Goal: Information Seeking & Learning: Learn about a topic

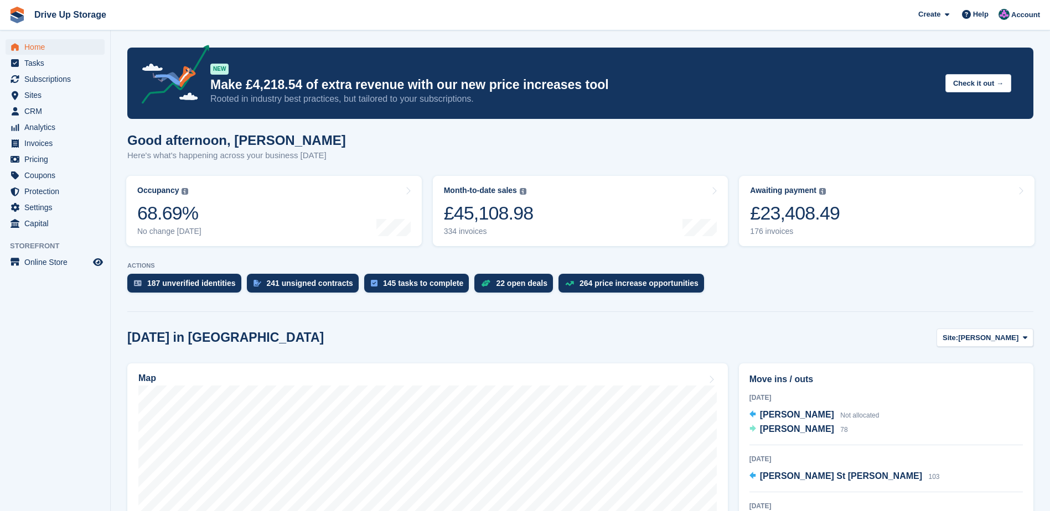
scroll to position [941, 0]
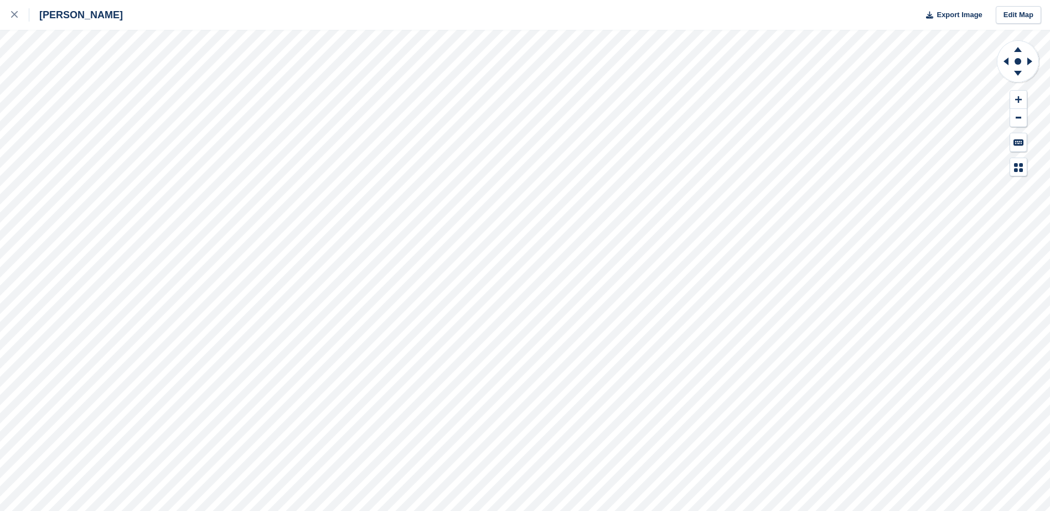
click at [91, 75] on div "Stroud Export Image Edit Map" at bounding box center [525, 255] width 1050 height 511
click at [91, 156] on div "Stroud Export Image Edit Map" at bounding box center [525, 255] width 1050 height 511
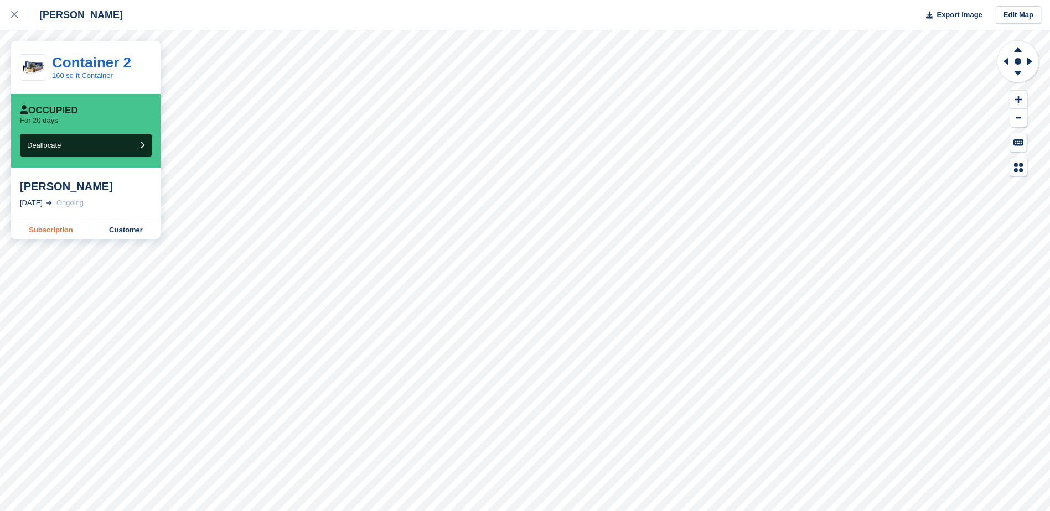
click at [57, 230] on link "Subscription" at bounding box center [51, 230] width 80 height 18
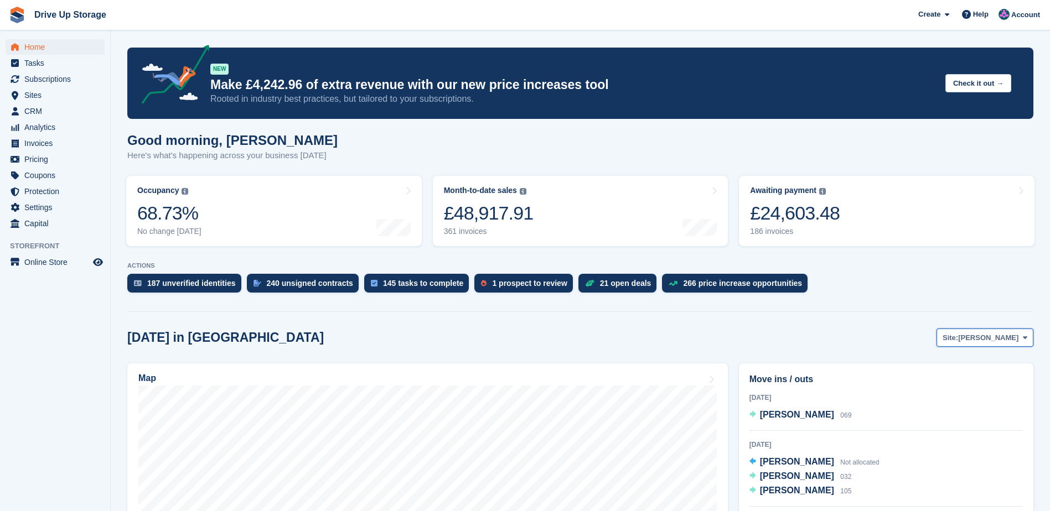
click at [1015, 336] on span "[PERSON_NAME]" at bounding box center [988, 338] width 60 height 11
click at [948, 387] on link "Walsall" at bounding box center [980, 384] width 96 height 20
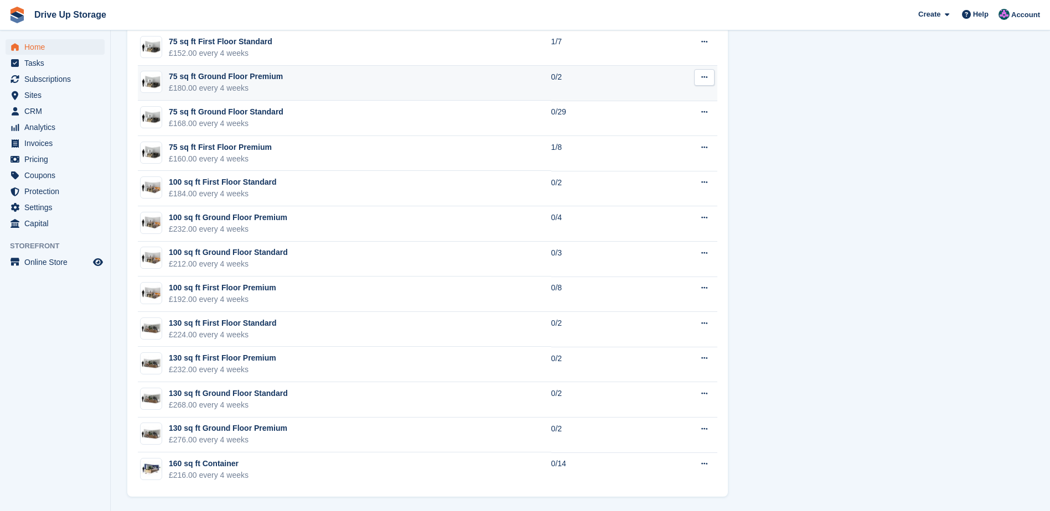
scroll to position [1357, 0]
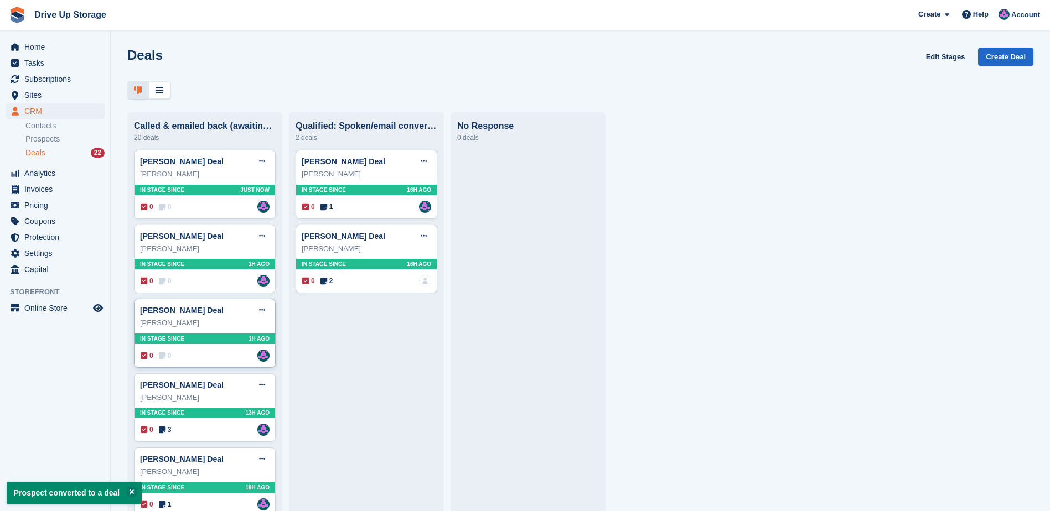
click at [195, 360] on div "0 0 Assigned to Andy" at bounding box center [205, 356] width 129 height 12
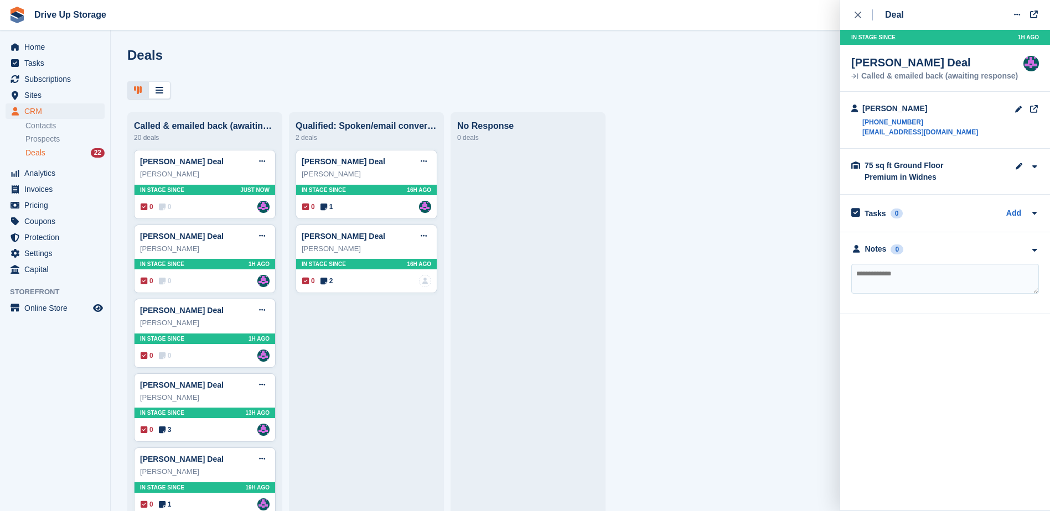
click at [945, 282] on textarea at bounding box center [945, 279] width 188 height 30
type textarea "**********"
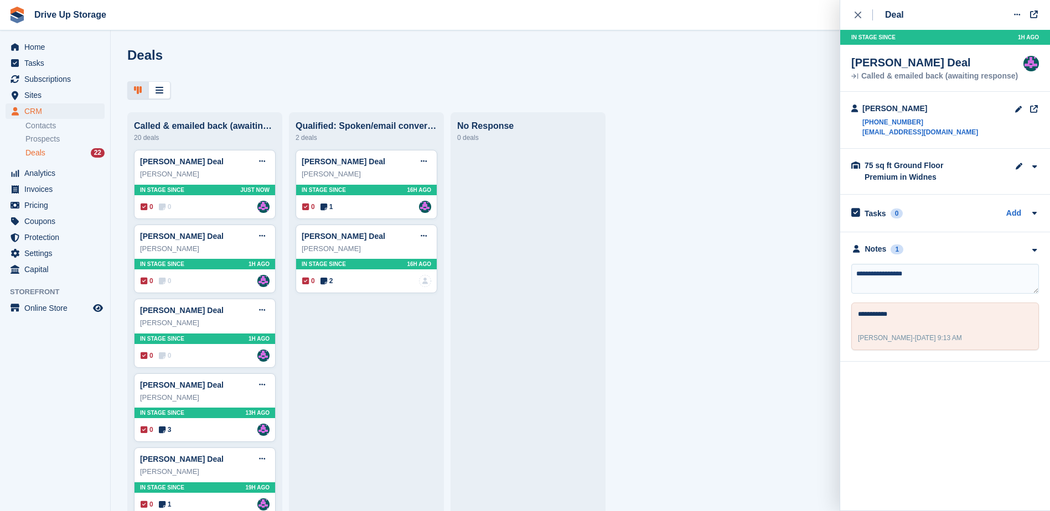
click at [875, 274] on textarea "**********" at bounding box center [945, 279] width 188 height 30
type textarea "**********"
click at [932, 284] on textarea "**********" at bounding box center [945, 279] width 188 height 30
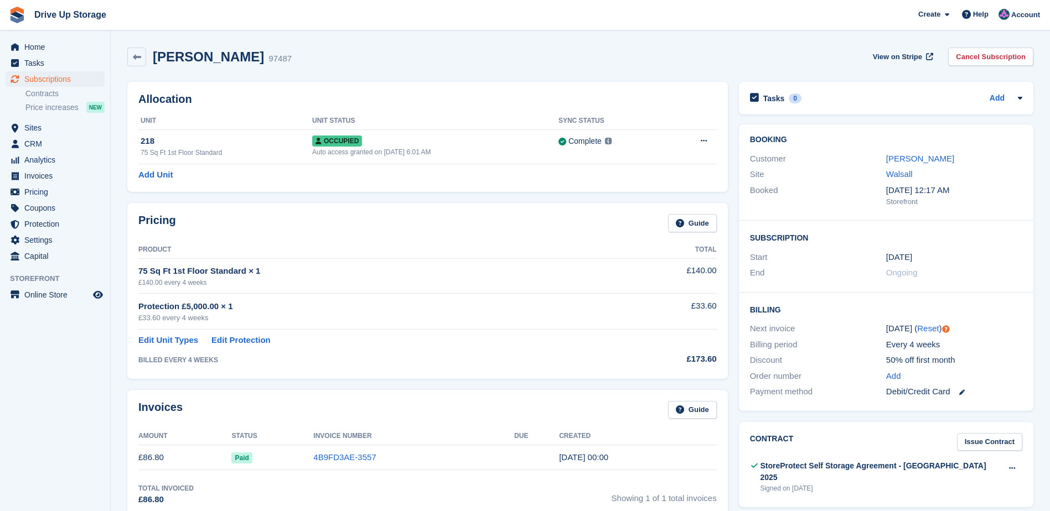
scroll to position [387, 0]
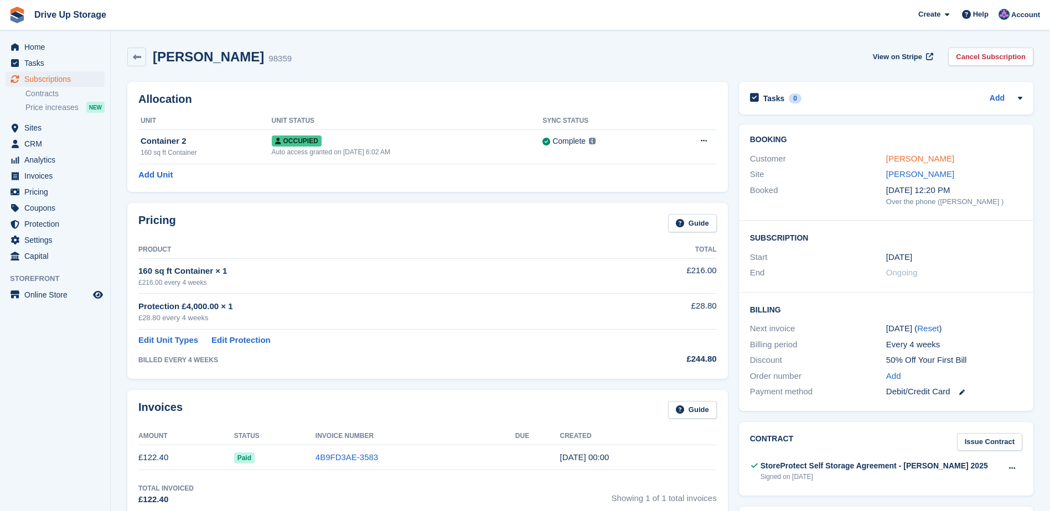
click at [919, 158] on link "[PERSON_NAME]" at bounding box center [920, 158] width 68 height 9
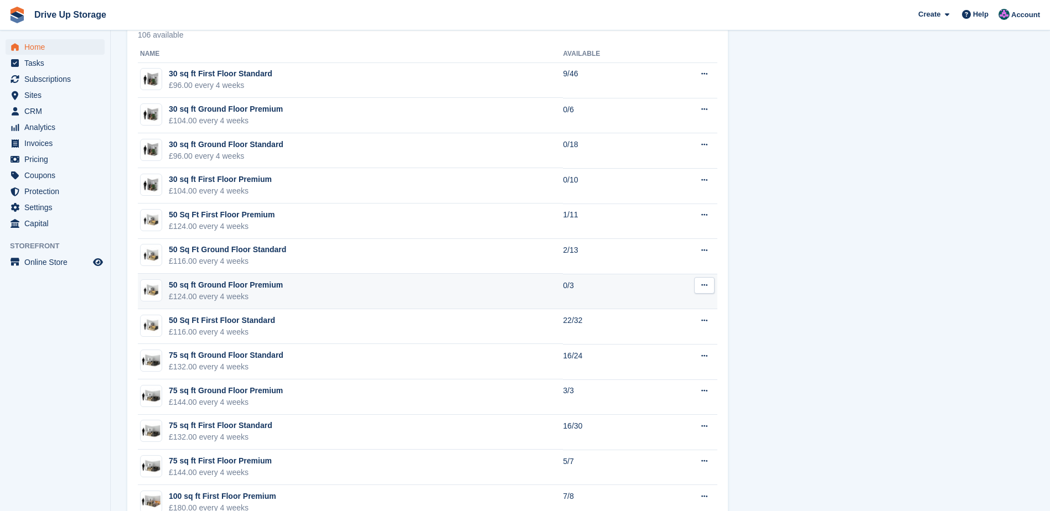
scroll to position [664, 0]
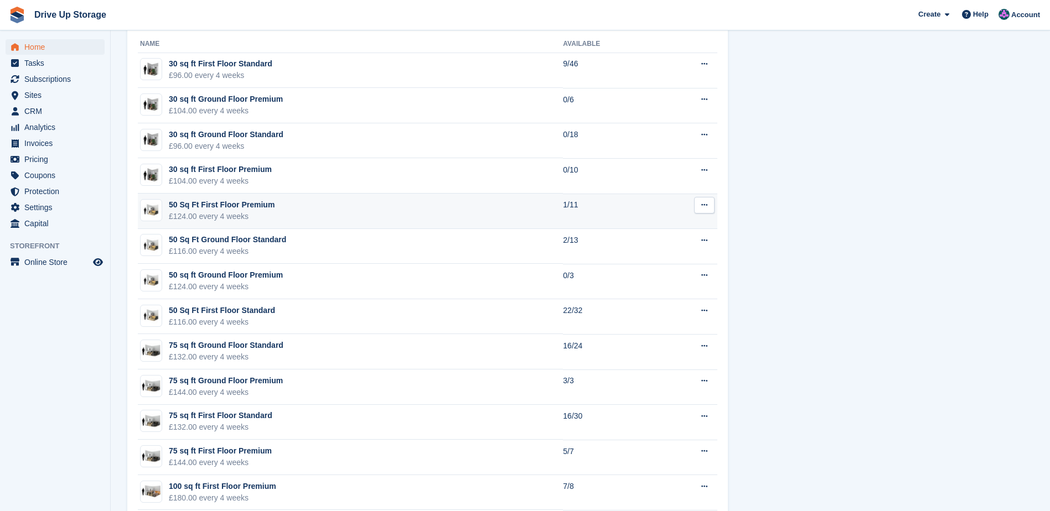
click at [216, 208] on div "50 Sq Ft First Floor Premium" at bounding box center [222, 205] width 106 height 12
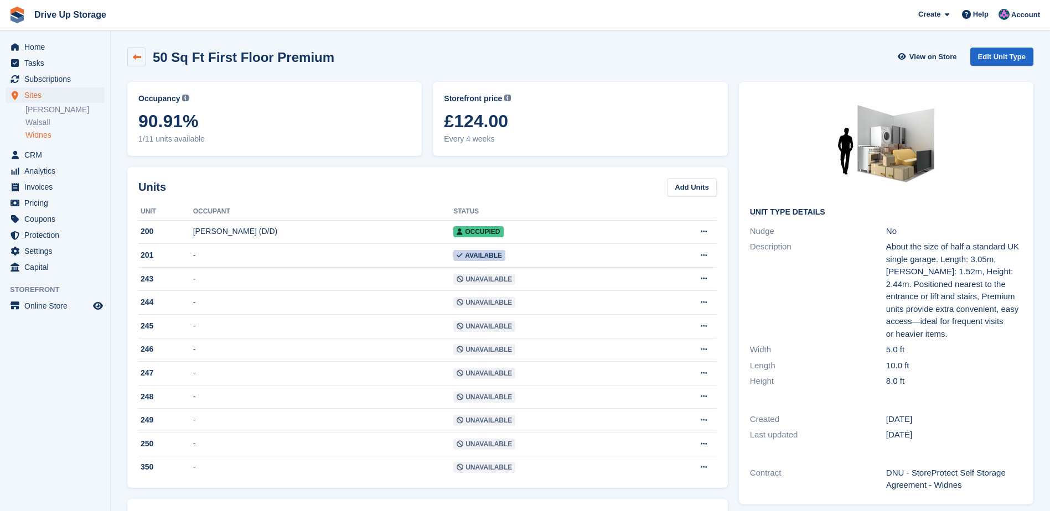
click at [140, 62] on link at bounding box center [136, 57] width 19 height 19
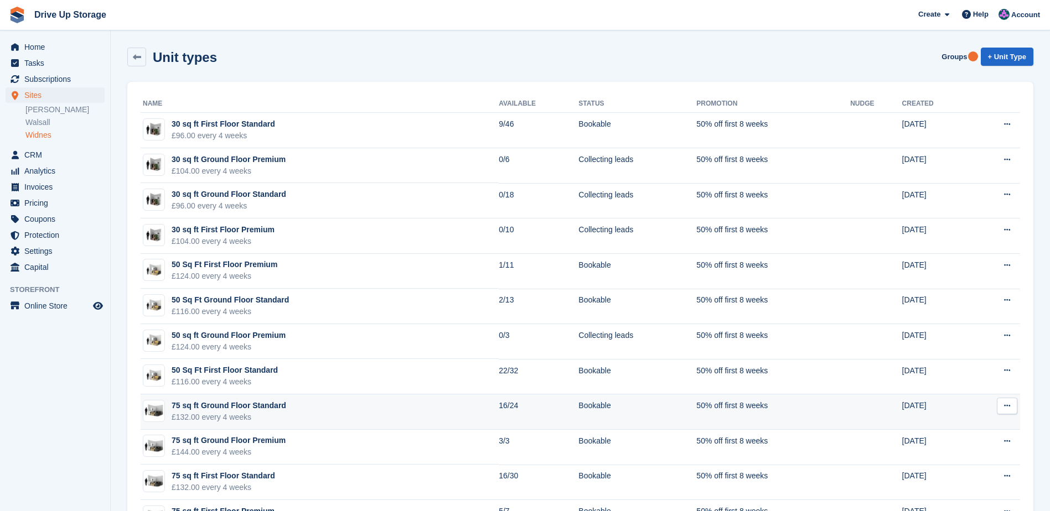
click at [250, 408] on div "75 sq ft Ground Floor Standard" at bounding box center [229, 406] width 115 height 12
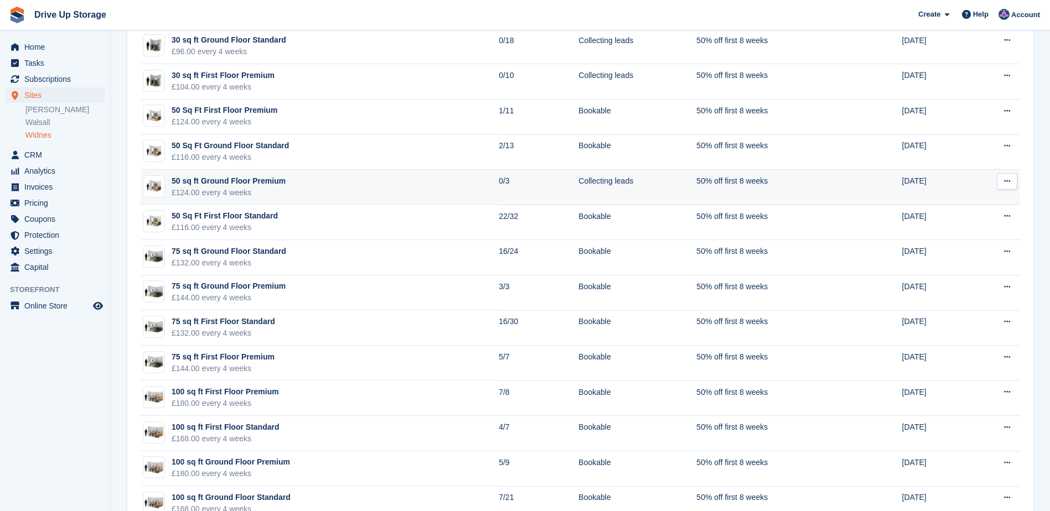
scroll to position [221, 0]
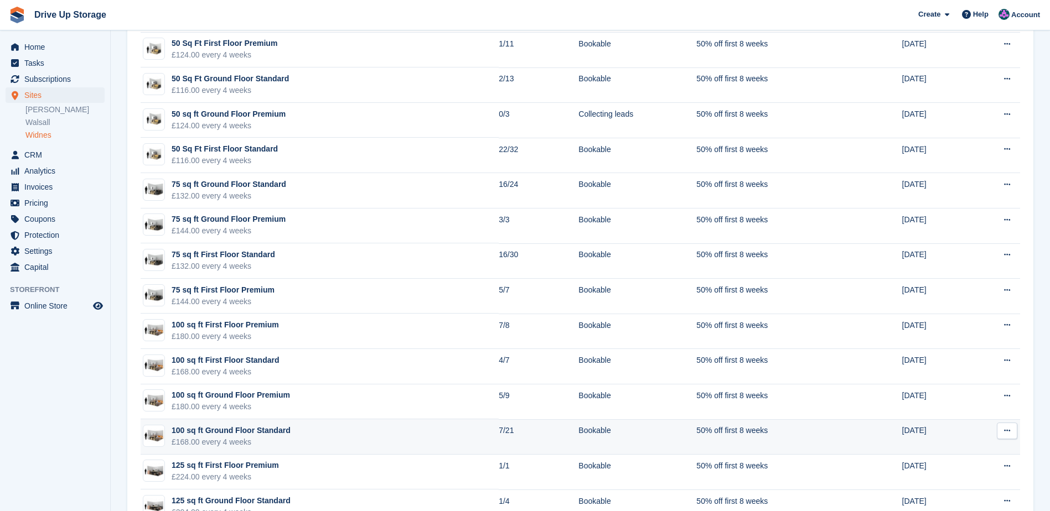
click at [230, 437] on div "£168.00 every 4 weeks" at bounding box center [231, 443] width 119 height 12
